Goal: Task Accomplishment & Management: Manage account settings

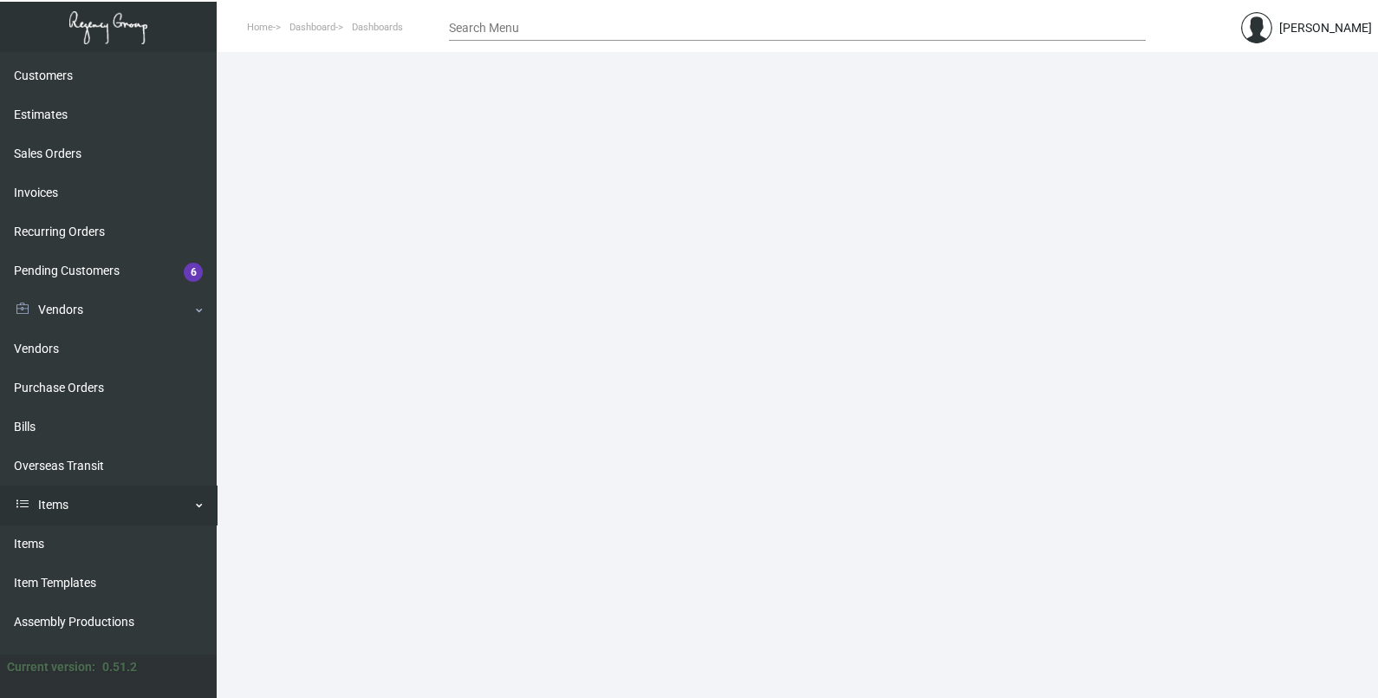
scroll to position [255, 0]
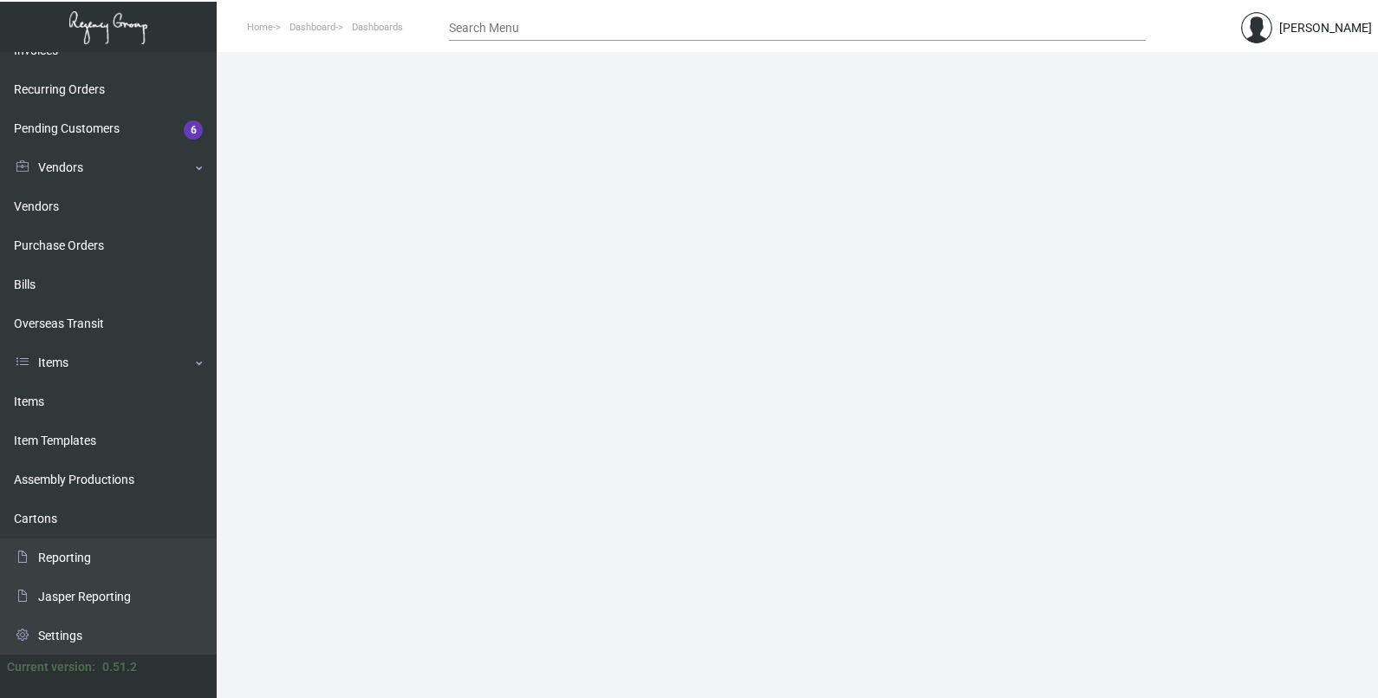
drag, startPoint x: 104, startPoint y: 416, endPoint x: 220, endPoint y: 417, distance: 116.1
click at [104, 416] on link "Items" at bounding box center [108, 401] width 217 height 39
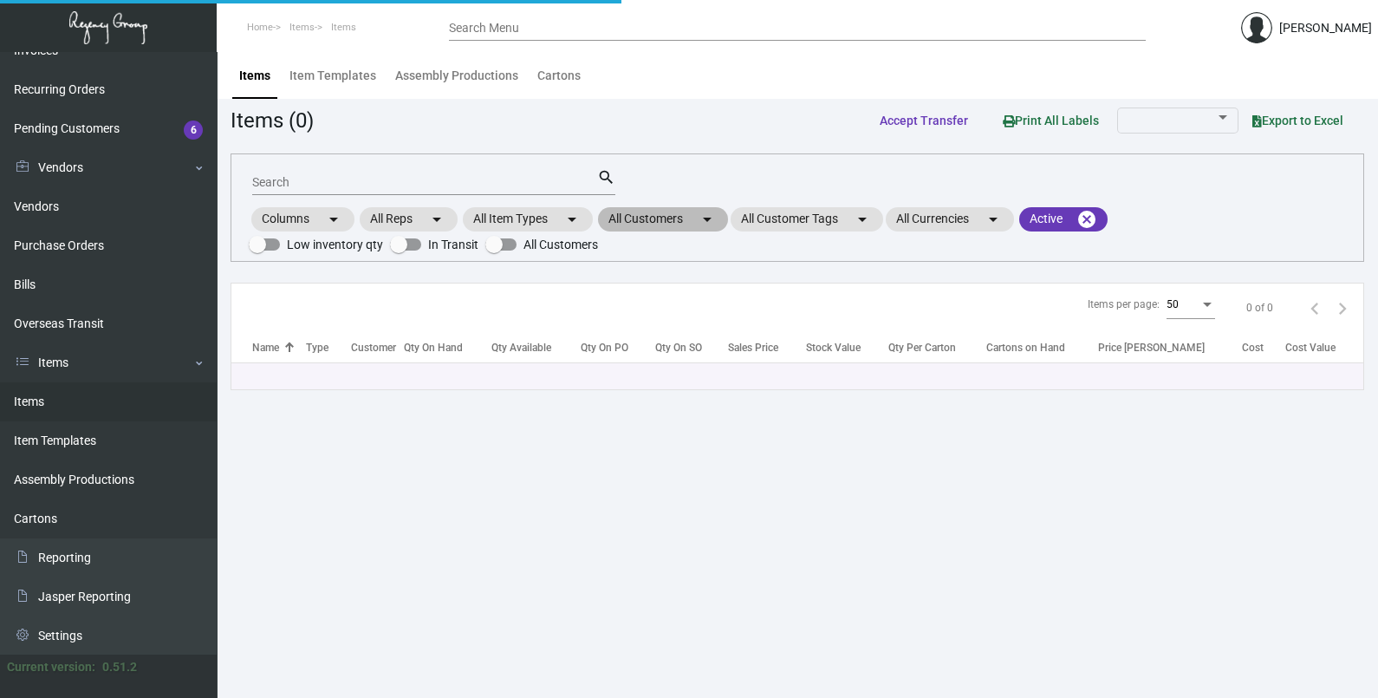
click at [662, 217] on mat-chip "All Customers arrow_drop_down" at bounding box center [663, 219] width 130 height 24
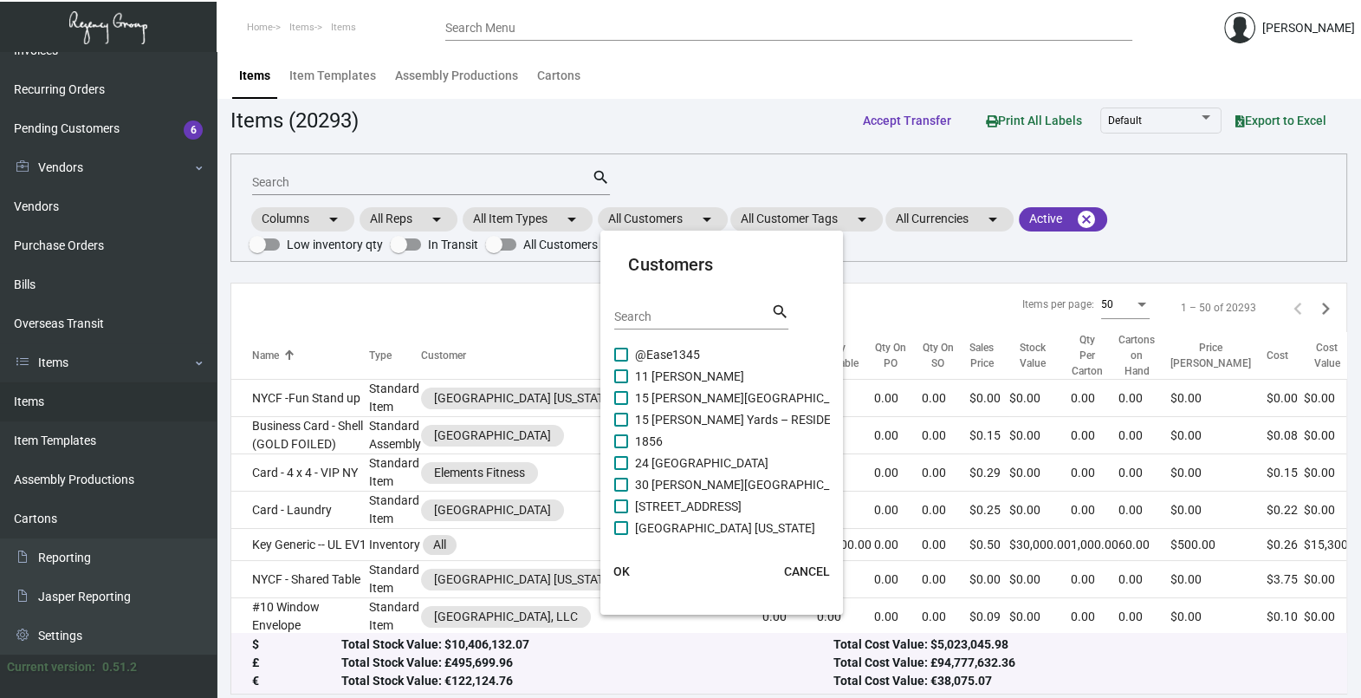
click at [678, 316] on input "Search" at bounding box center [692, 317] width 156 height 14
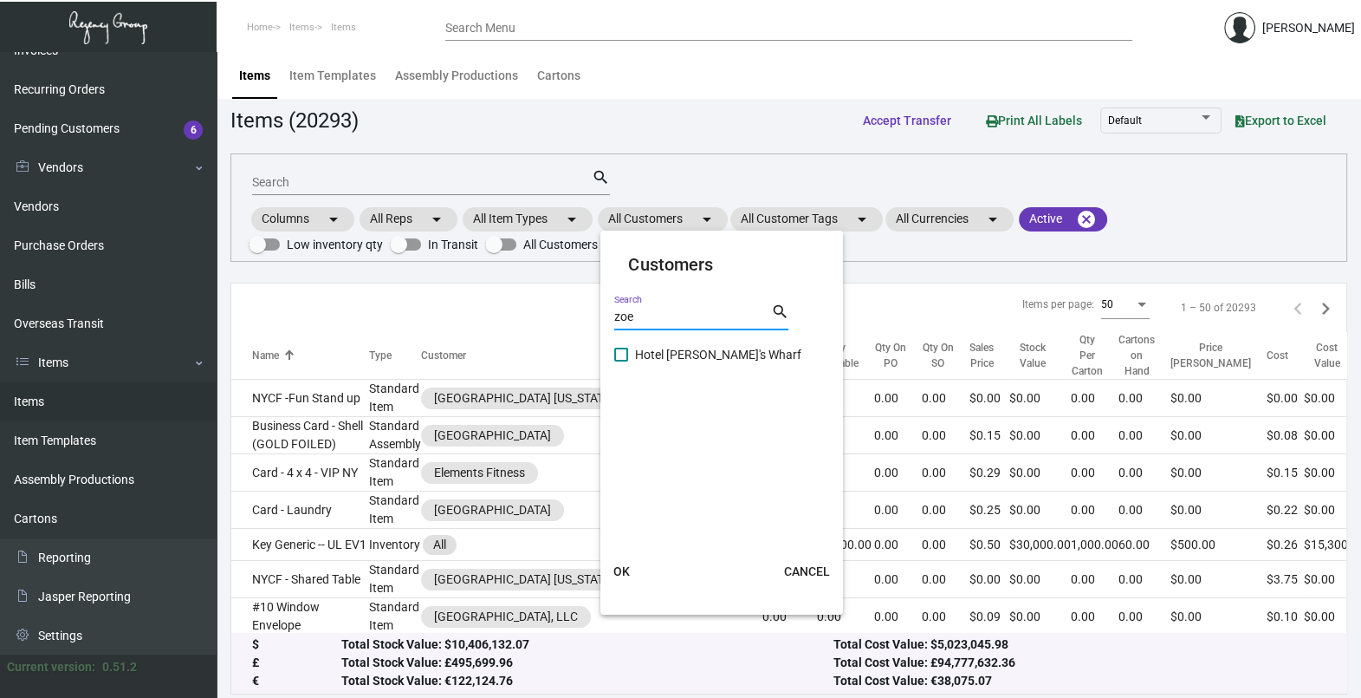
type input "zoe"
click at [670, 351] on span "Hotel [PERSON_NAME]'s Wharf" at bounding box center [718, 354] width 166 height 21
click at [621, 361] on input "Hotel [PERSON_NAME]'s Wharf" at bounding box center [620, 361] width 1 height 1
checkbox input "true"
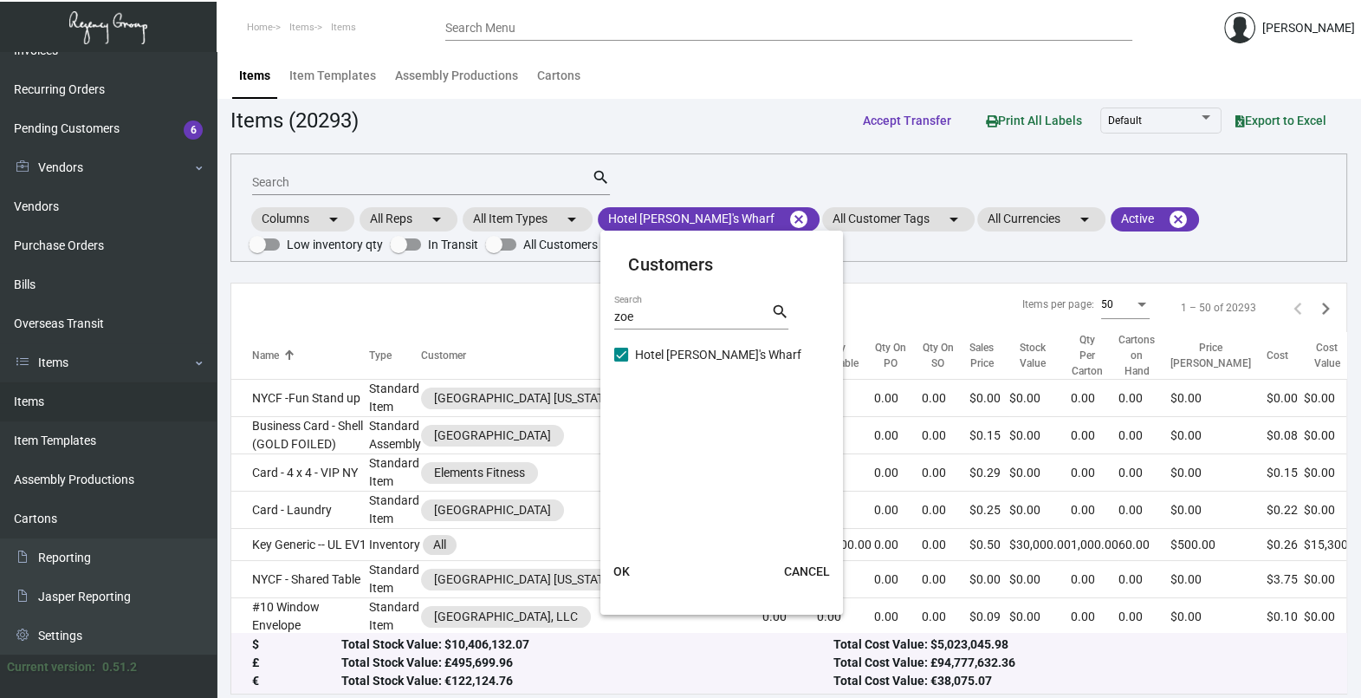
click at [617, 568] on span "OK" at bounding box center [621, 571] width 16 height 14
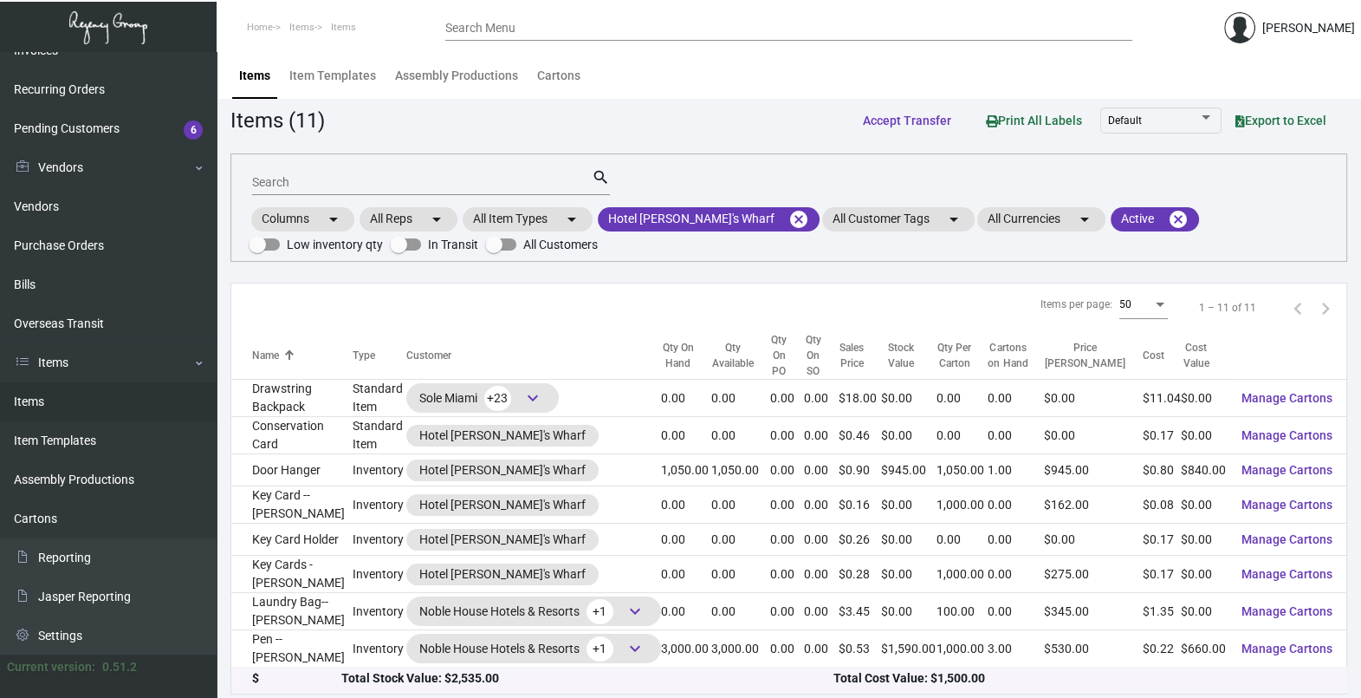
click at [377, 171] on div "Search" at bounding box center [422, 181] width 340 height 27
click at [381, 193] on div "Search" at bounding box center [422, 181] width 340 height 27
click at [381, 182] on input "Search" at bounding box center [422, 183] width 340 height 14
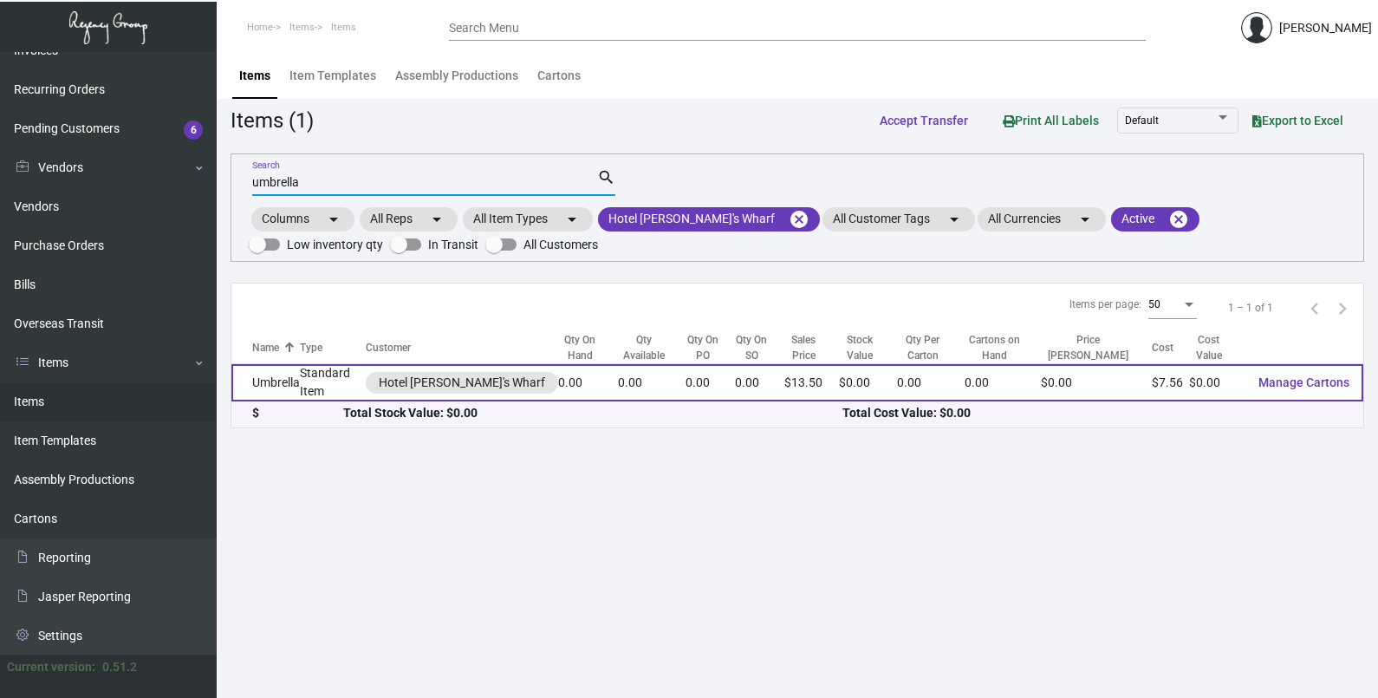
type input "umbrella"
click at [627, 380] on td "0.00" at bounding box center [652, 382] width 68 height 37
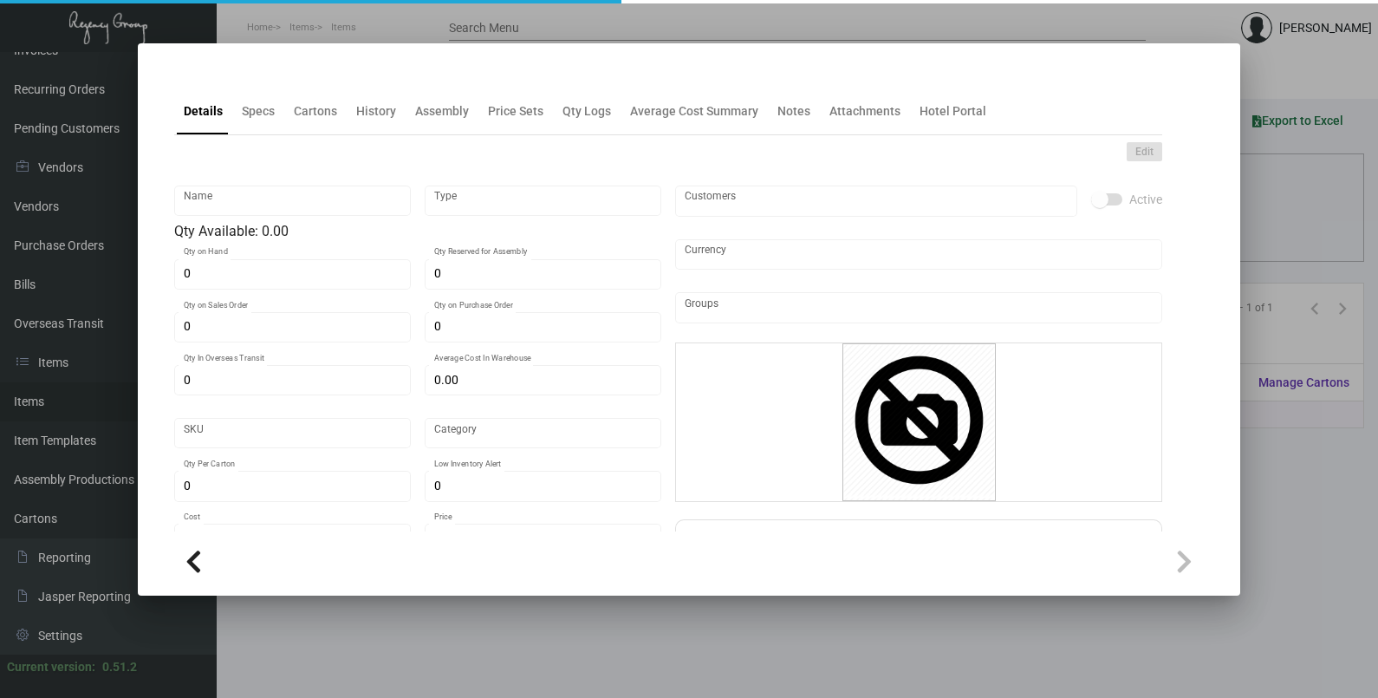
type input "Umbrella"
type input "Standard Item"
type input "$ 0.00"
type input "Standard"
type input "$ 7.56"
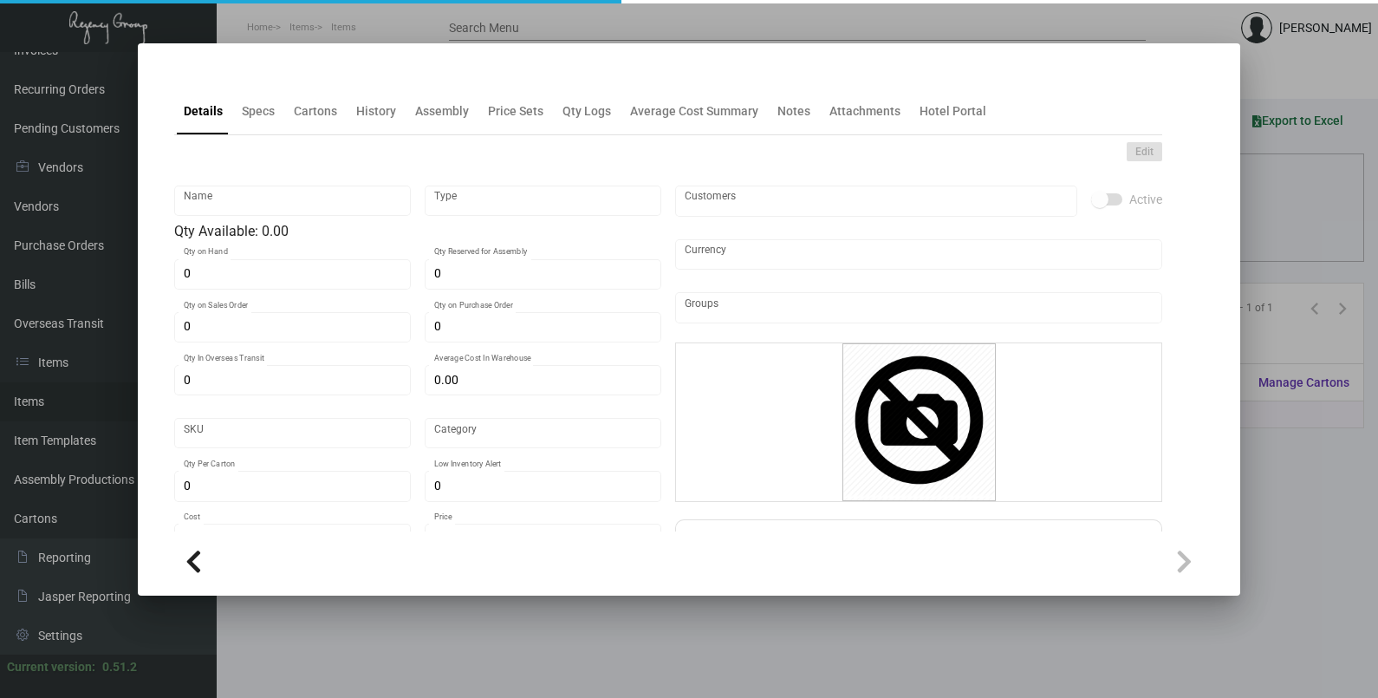
type input "$ 13.50"
checkbox input "true"
type input "United States Dollar $"
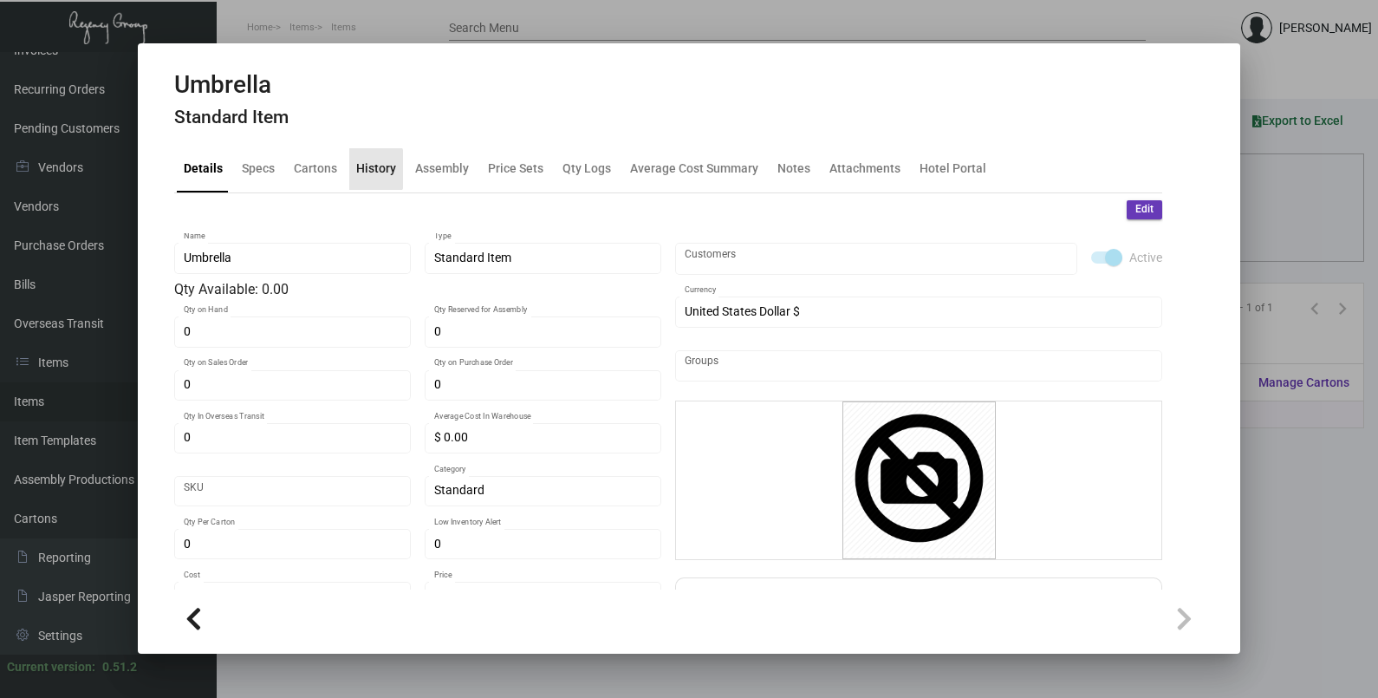
click at [369, 169] on div "History" at bounding box center [376, 168] width 40 height 18
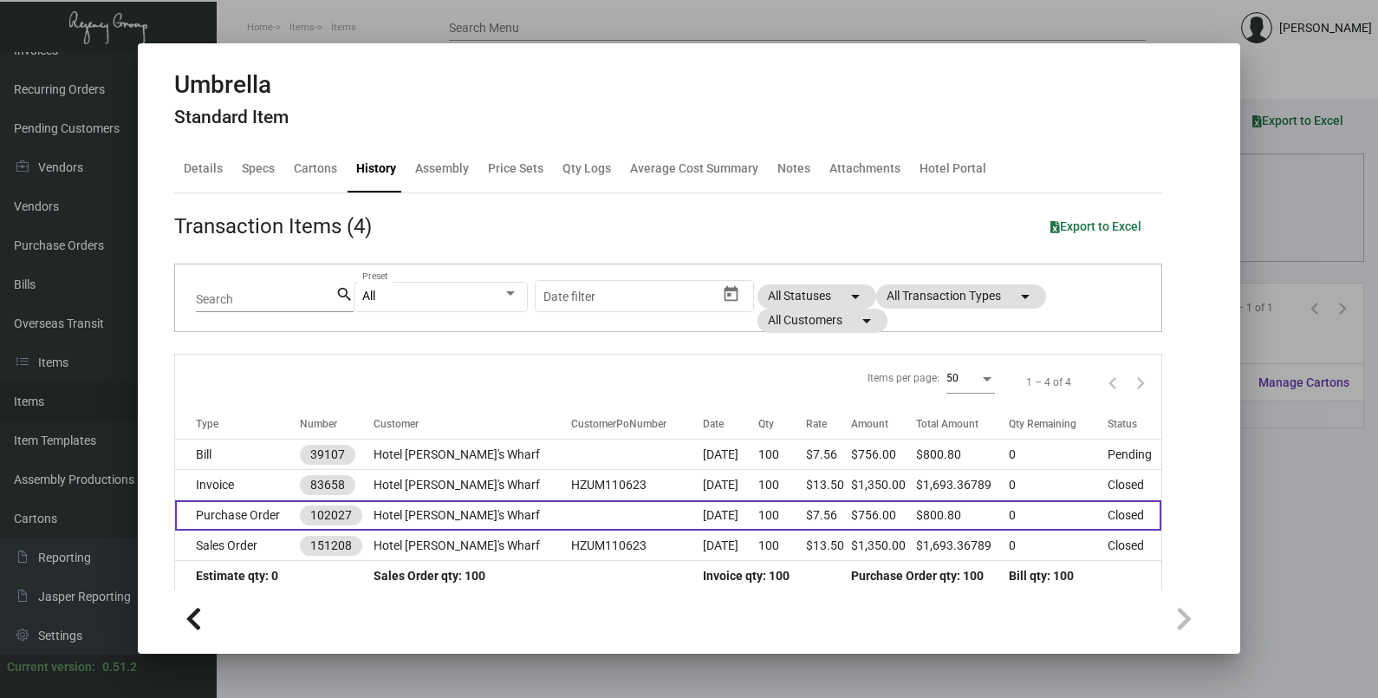
click at [592, 522] on td at bounding box center [637, 515] width 132 height 30
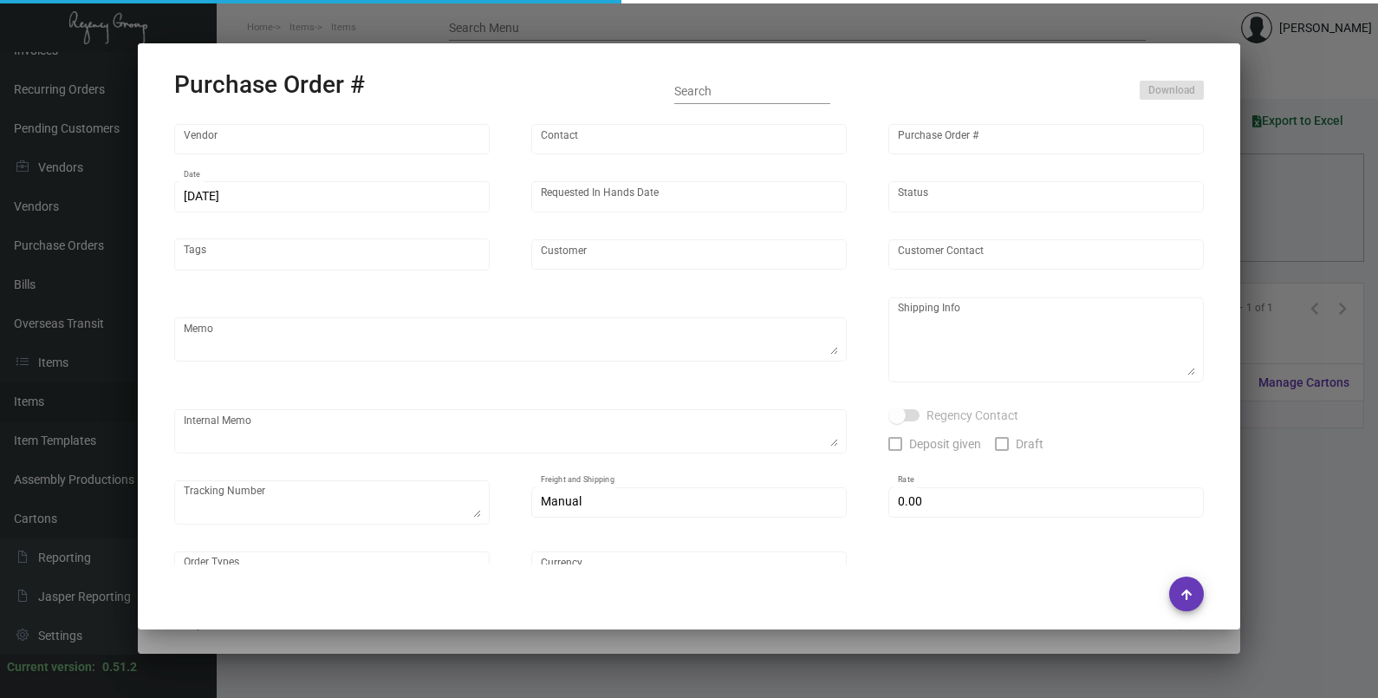
type input "Peerless Umbrella"
type input "Order Entry"
type input "102027"
type input "[DATE]"
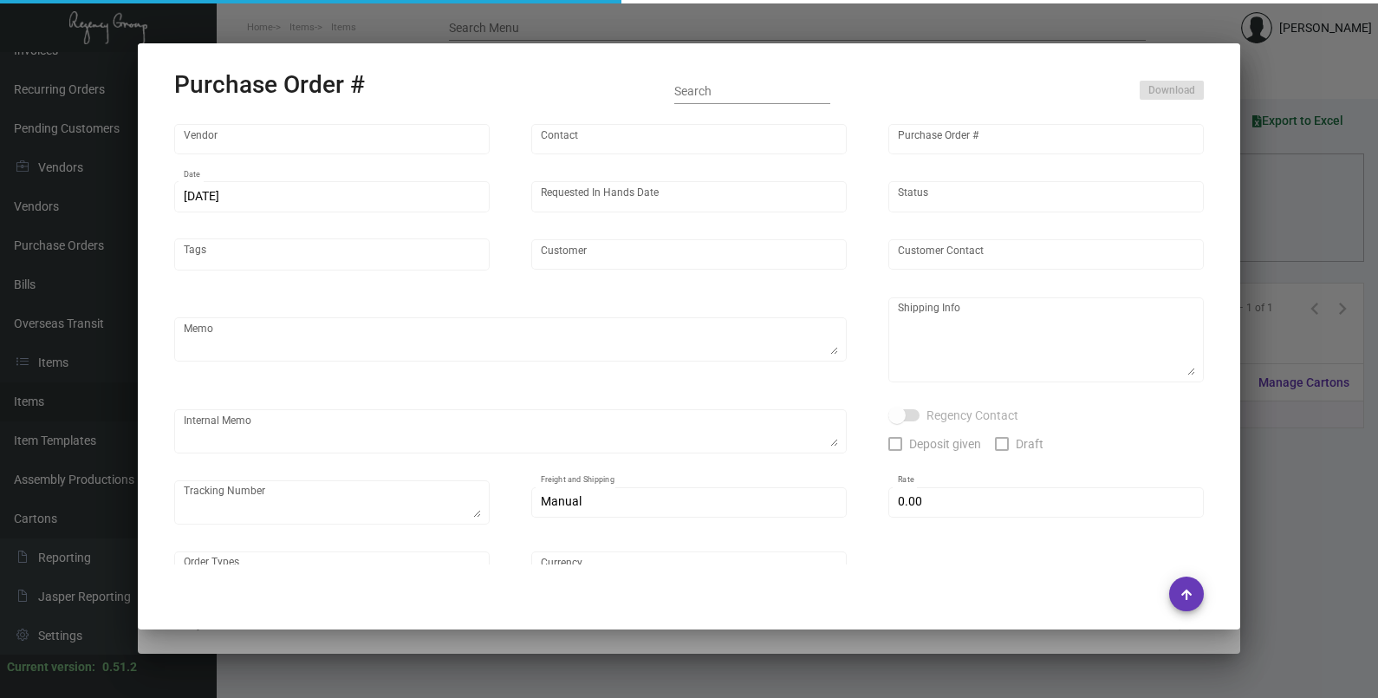
type input "Hotel [PERSON_NAME]'s Wharf"
type input "[PERSON_NAME]"
type textarea "When ready to ship, contact: [EMAIL_ADDRESS][DOMAIN_NAME] for all shipments UPS…"
type textarea "[PERSON_NAME] Hotel [PERSON_NAME][GEOGRAPHIC_DATA] [STREET_ADDRESS]"
type input "$ 0.00"
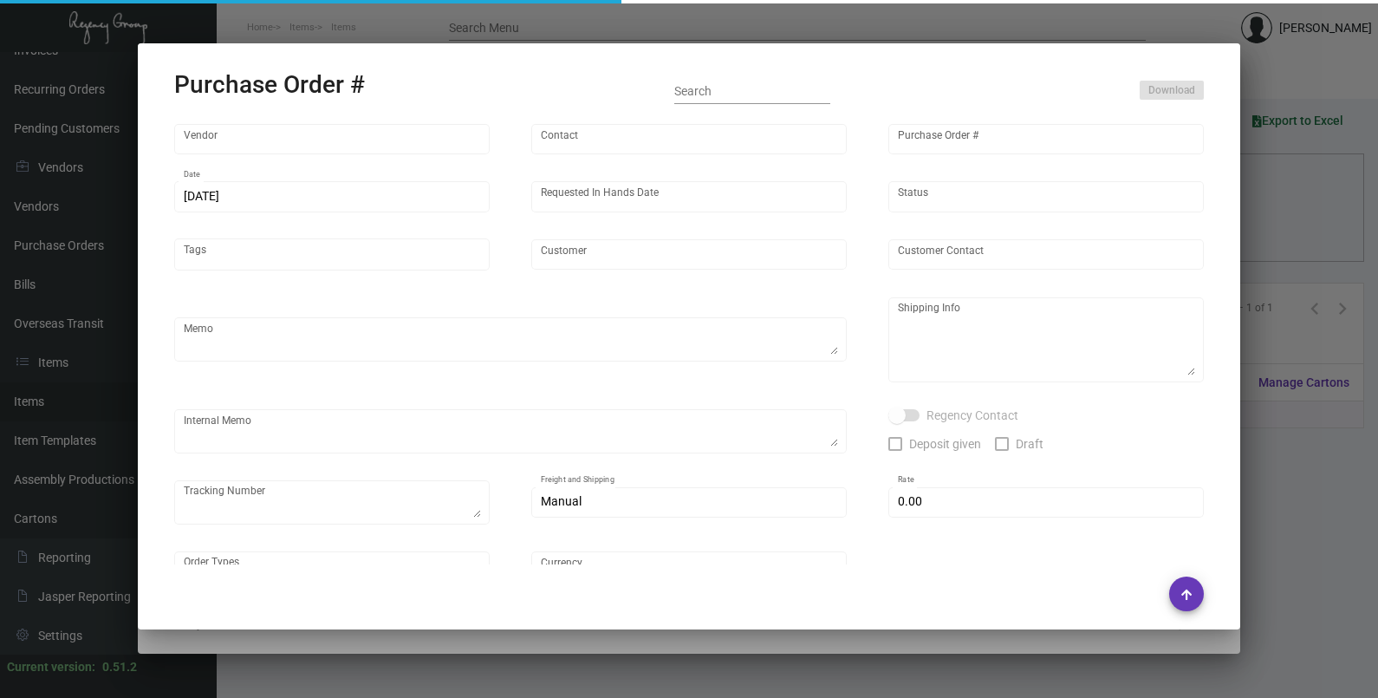
type input "United States Dollar $"
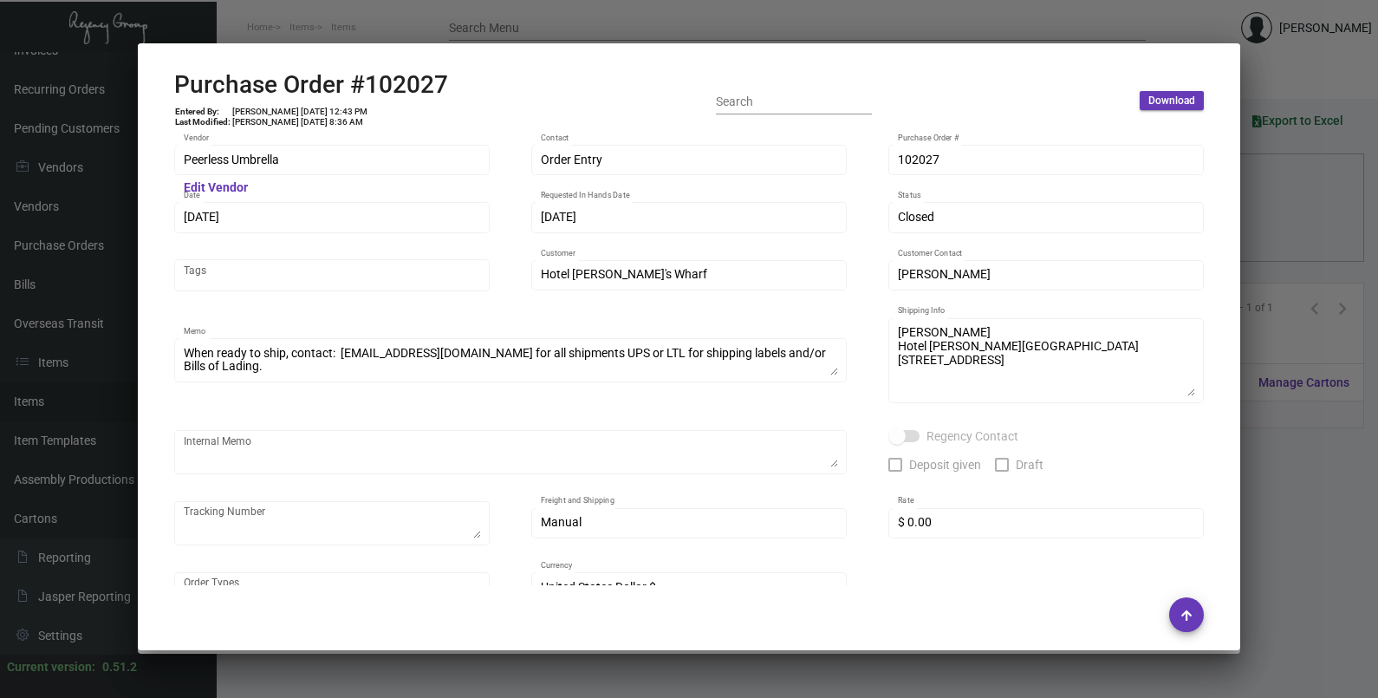
click at [1286, 217] on div at bounding box center [689, 349] width 1378 height 698
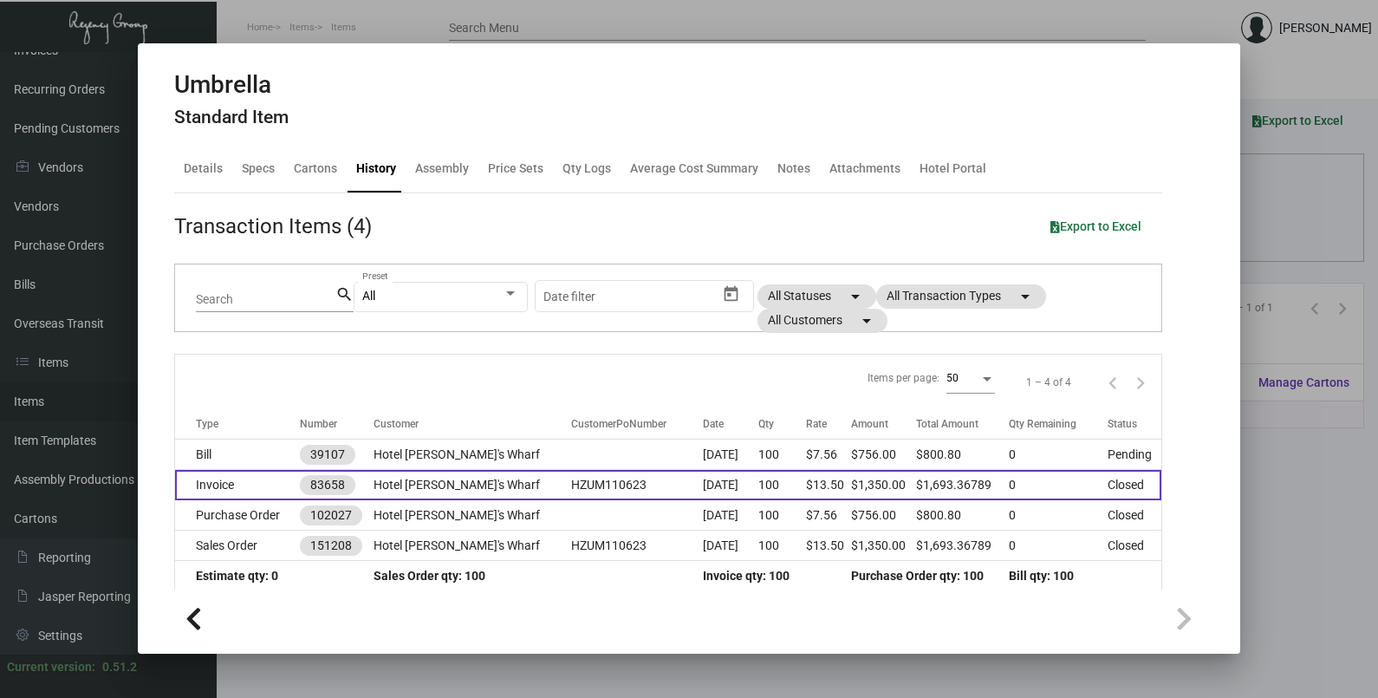
scroll to position [12, 0]
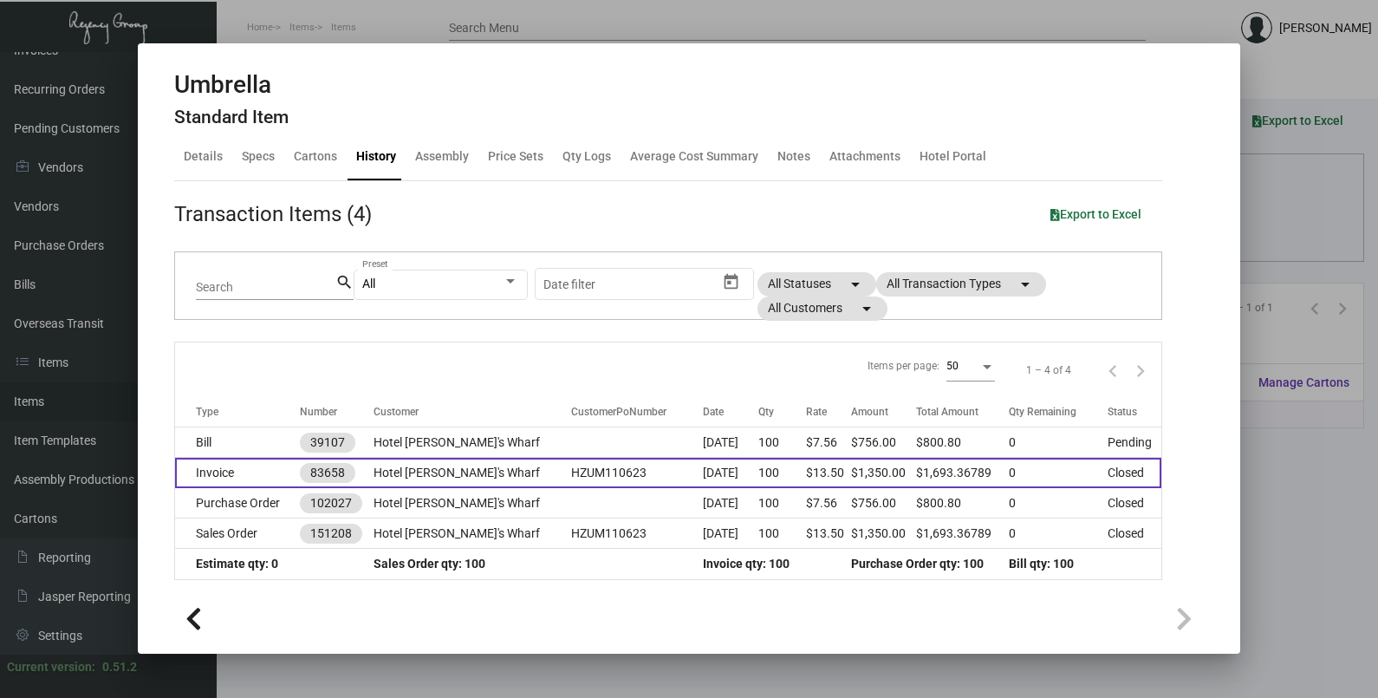
click at [620, 481] on td "HZUM110623" at bounding box center [637, 472] width 132 height 30
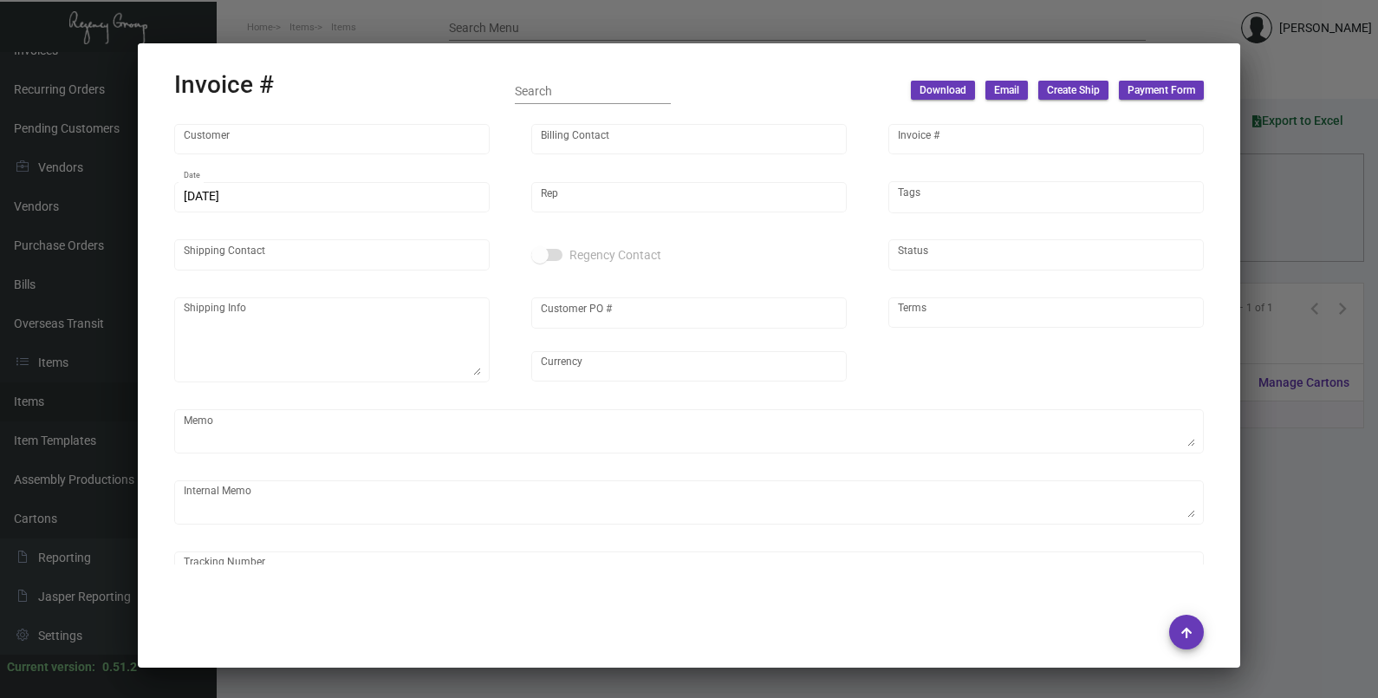
type input "Hotel [PERSON_NAME]'s Wharf"
type input "[PERSON_NAME]"
type input "83658"
type input "[DATE]"
type input "[PERSON_NAME]"
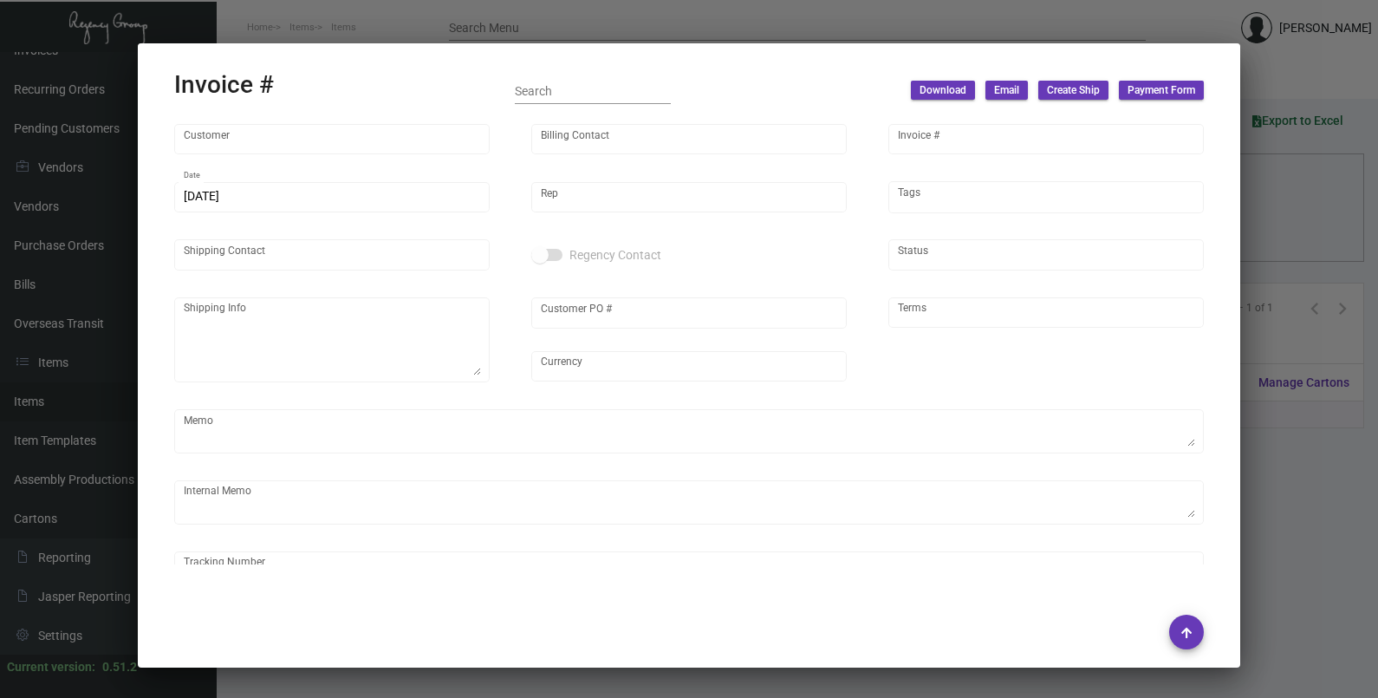
type input "[PERSON_NAME]"
type textarea "[PERSON_NAME] Hotel [PERSON_NAME][GEOGRAPHIC_DATA] [STREET_ADDRESS]"
type input "HZUM110623"
type input "United States Dollar $"
type input "Net 30"
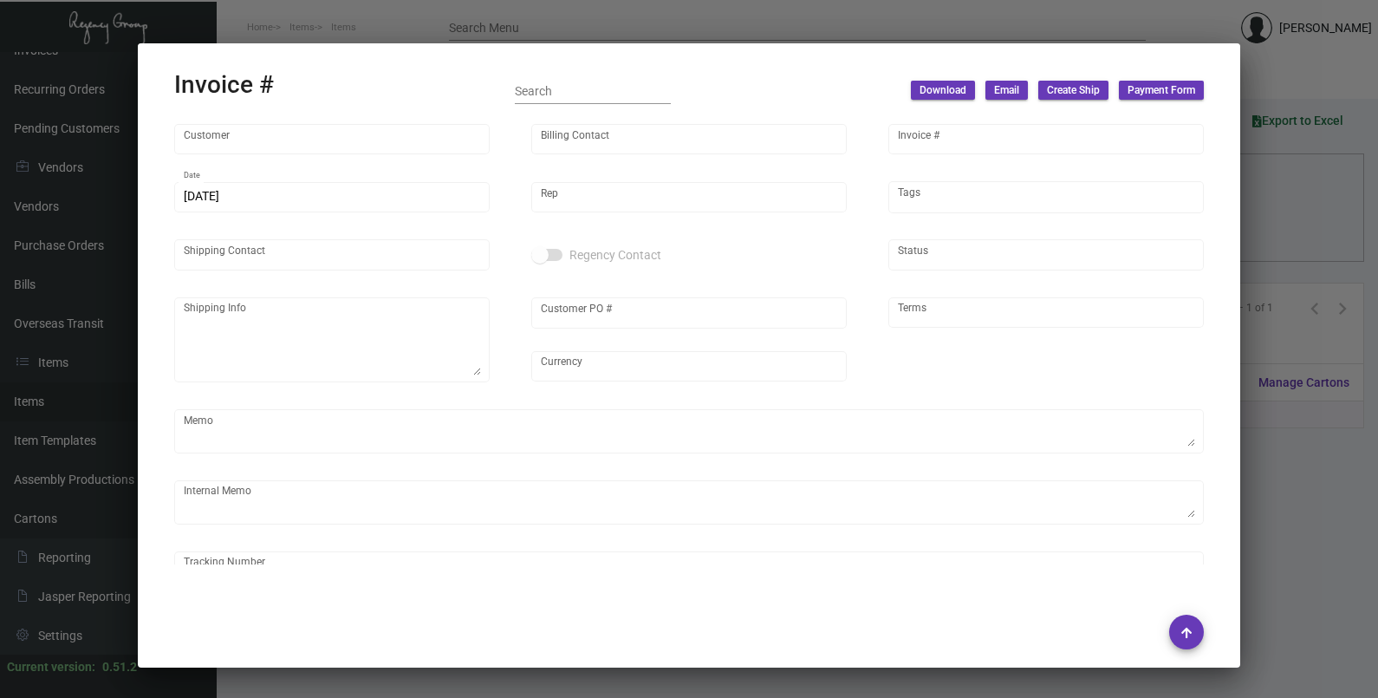
type textarea "[DATE] Shipped from Peerless by UPS Ground Cost $103.44"
type input "$ 139.84"
type input "[DATE]"
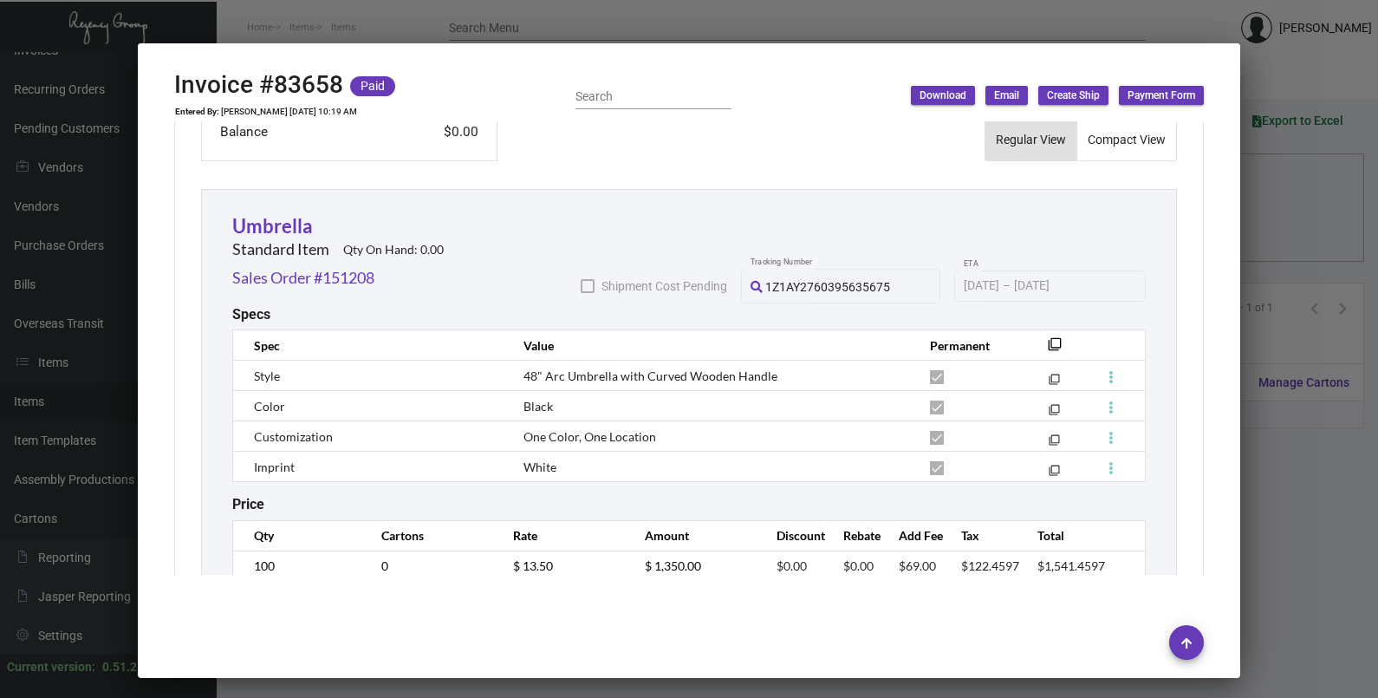
scroll to position [1044, 0]
